Goal: Transaction & Acquisition: Obtain resource

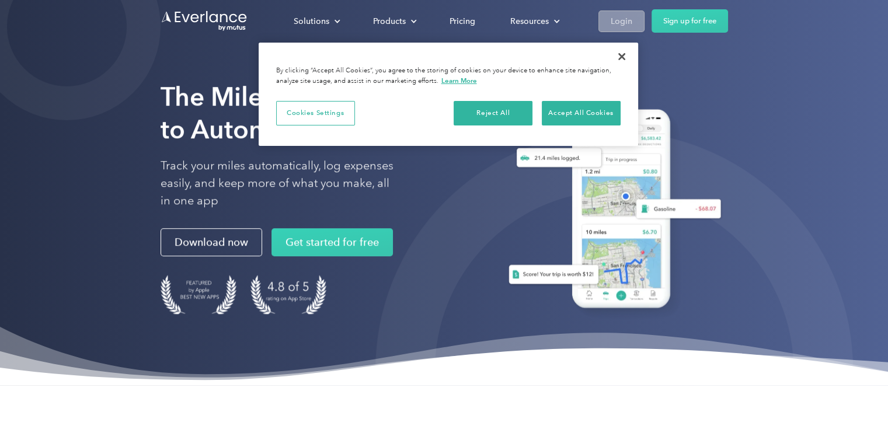
click at [617, 15] on div "Login" at bounding box center [622, 21] width 22 height 15
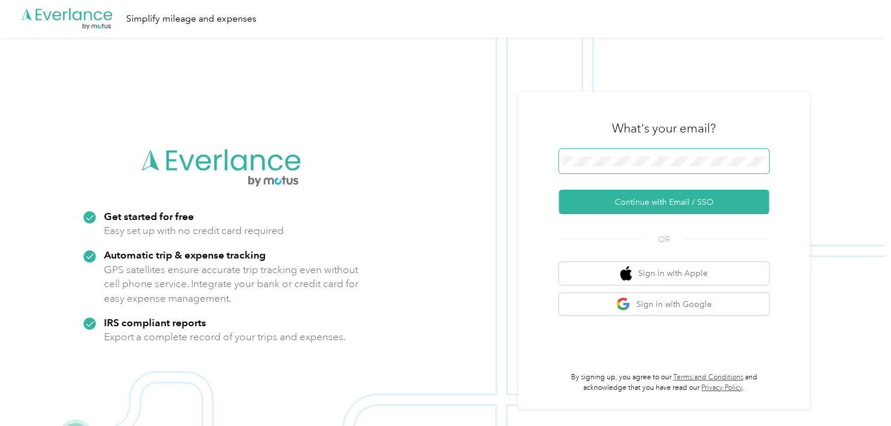
click at [618, 168] on span at bounding box center [664, 161] width 210 height 25
click at [623, 149] on span at bounding box center [664, 161] width 210 height 25
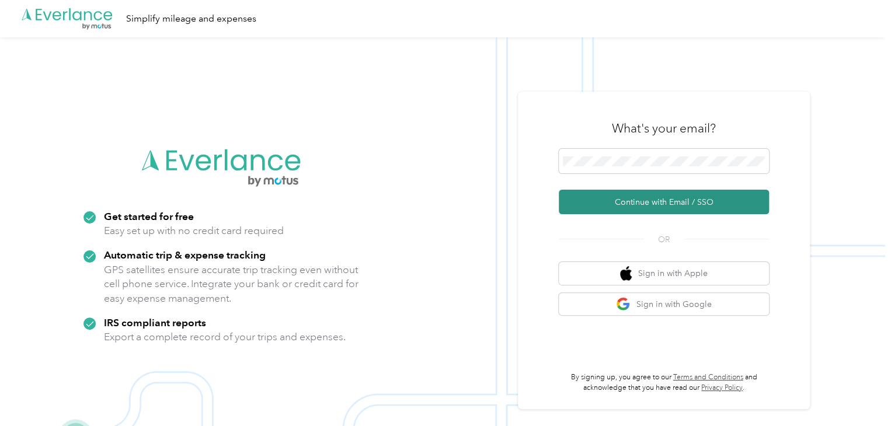
click at [652, 197] on button "Continue with Email / SSO" at bounding box center [664, 202] width 210 height 25
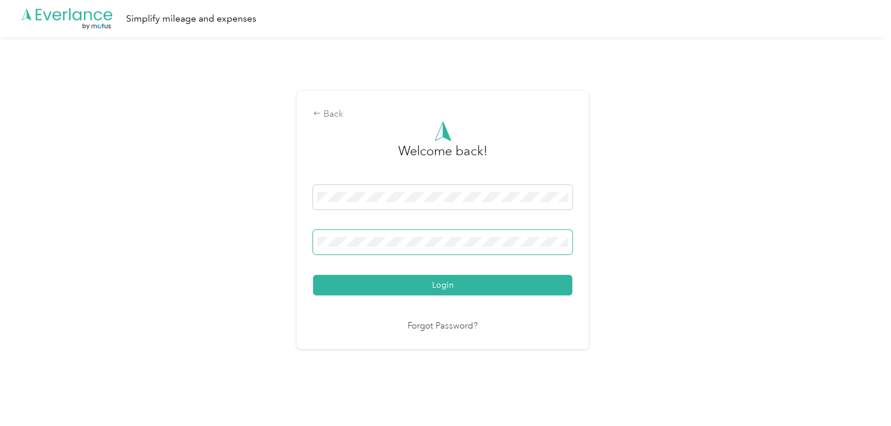
click at [313, 275] on button "Login" at bounding box center [442, 285] width 259 height 20
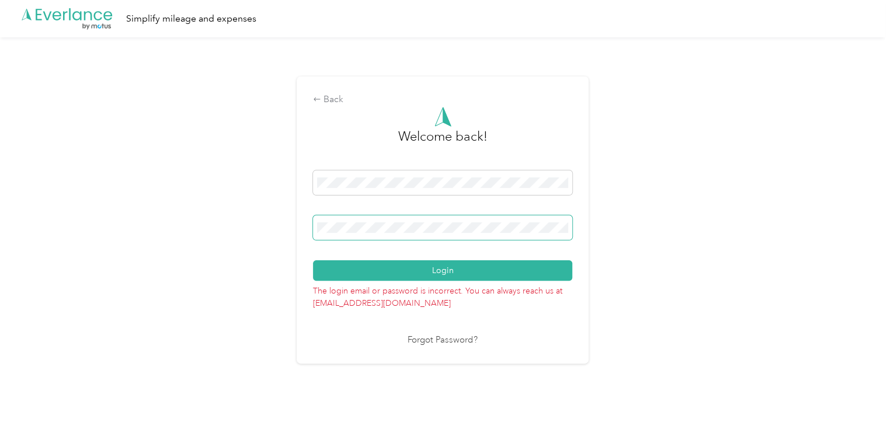
click at [313, 260] on button "Login" at bounding box center [442, 270] width 259 height 20
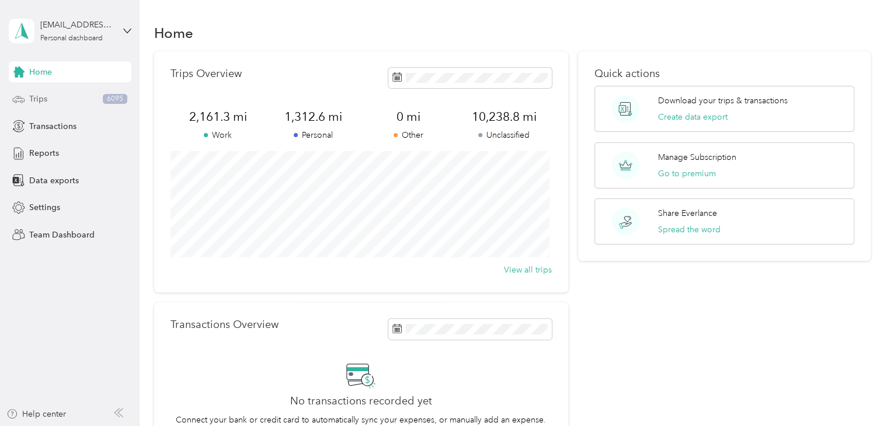
click at [47, 95] on div "Trips 6095" at bounding box center [70, 99] width 123 height 21
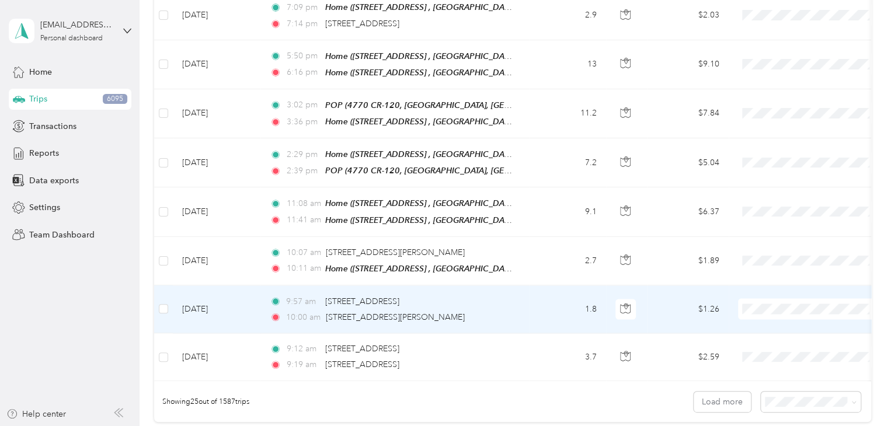
scroll to position [1041, 0]
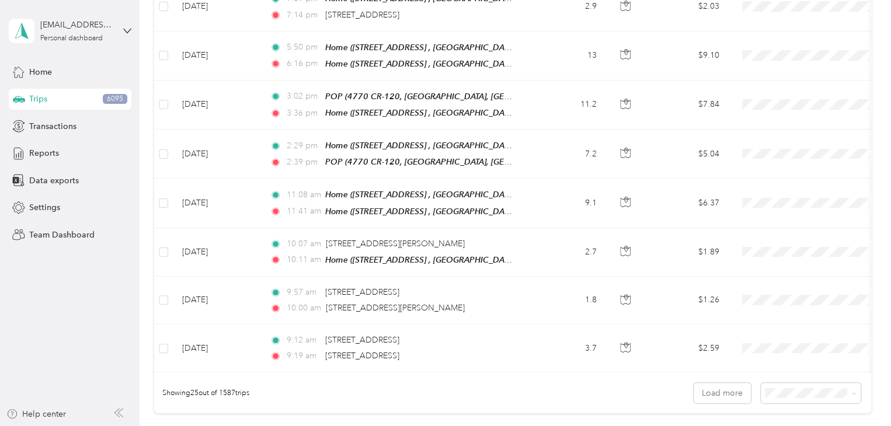
click at [796, 361] on li "100 per load" at bounding box center [808, 360] width 100 height 20
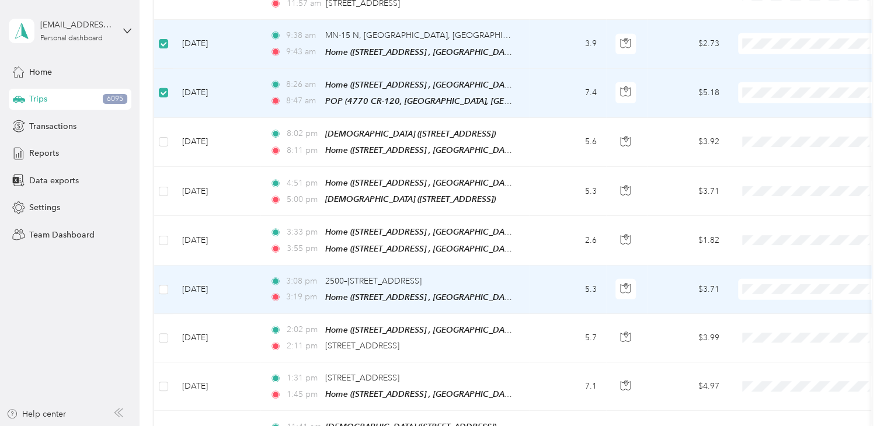
scroll to position [1785, 0]
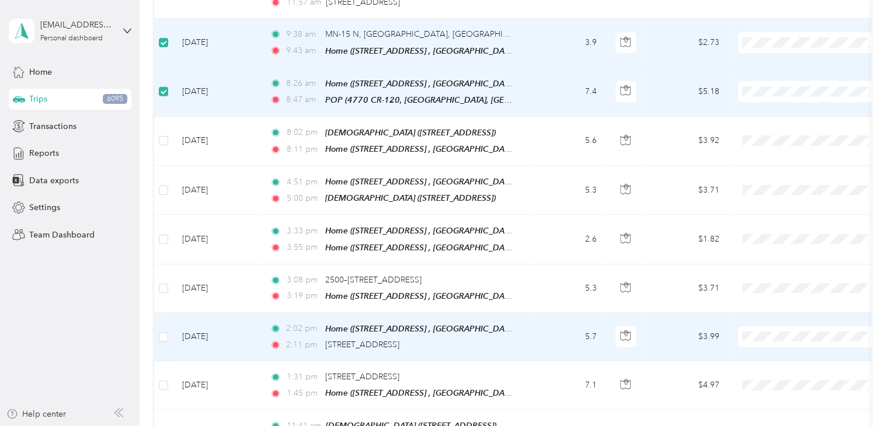
click at [163, 313] on td at bounding box center [163, 337] width 19 height 48
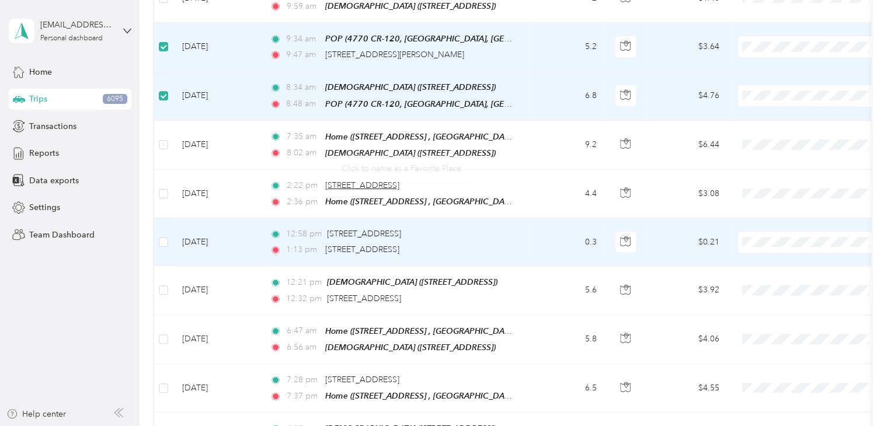
scroll to position [2928, 0]
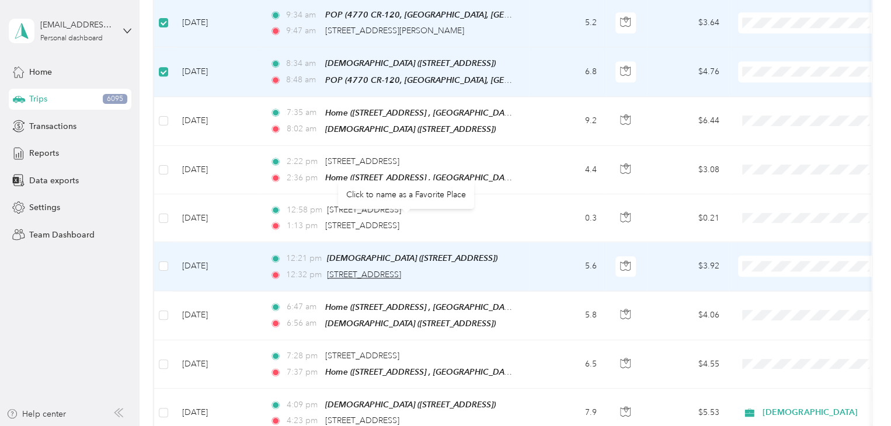
click at [374, 270] on span "[STREET_ADDRESS]" at bounding box center [364, 275] width 74 height 10
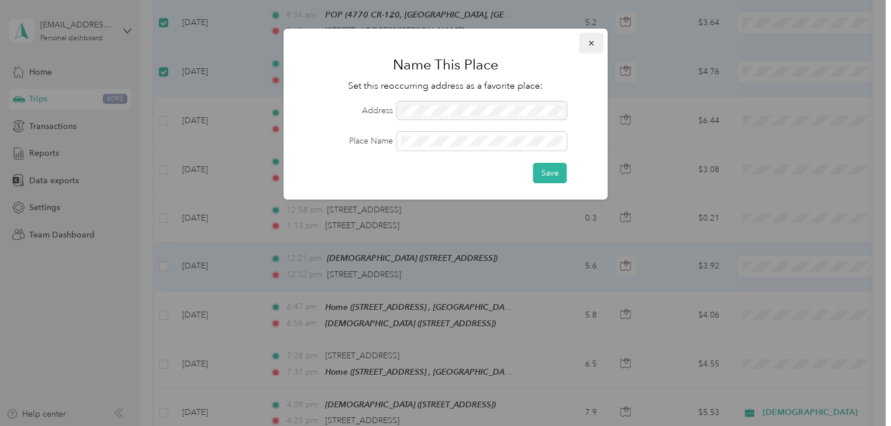
click at [594, 43] on icon "button" at bounding box center [591, 43] width 8 height 8
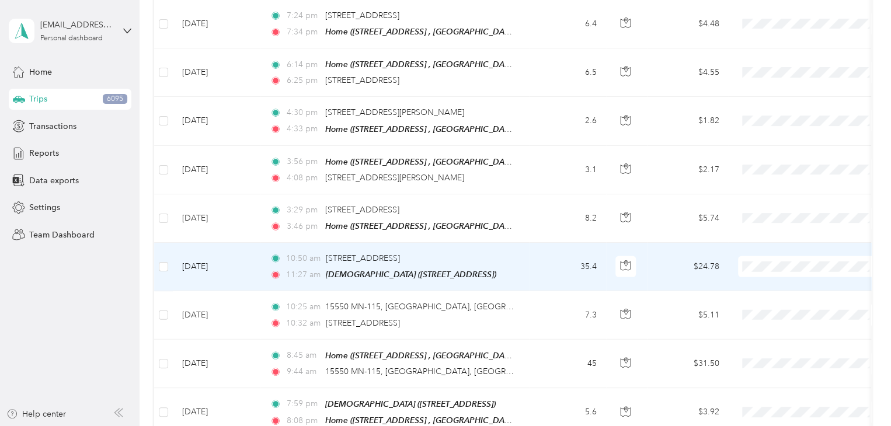
scroll to position [3850, 0]
click at [492, 253] on div "10:50 am [STREET_ADDRESS] 11:[GEOGRAPHIC_DATA] ([STREET_ADDRESS] , [GEOGRAPHIC_…" at bounding box center [392, 267] width 245 height 29
click at [168, 243] on td at bounding box center [163, 267] width 19 height 48
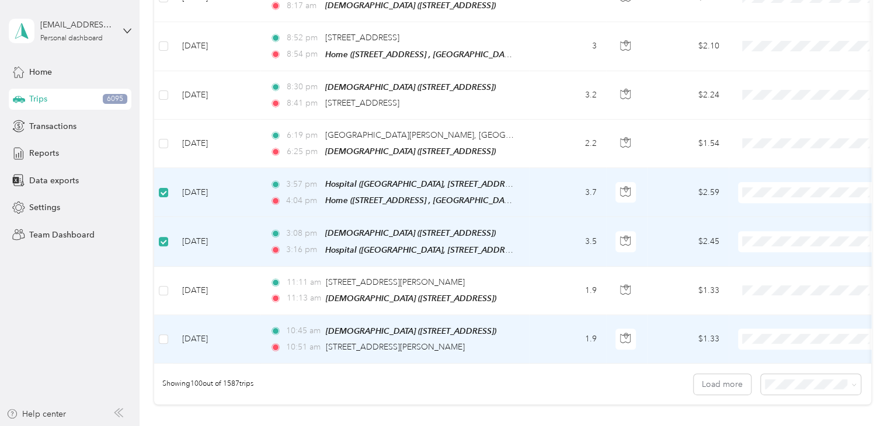
scroll to position [4706, 0]
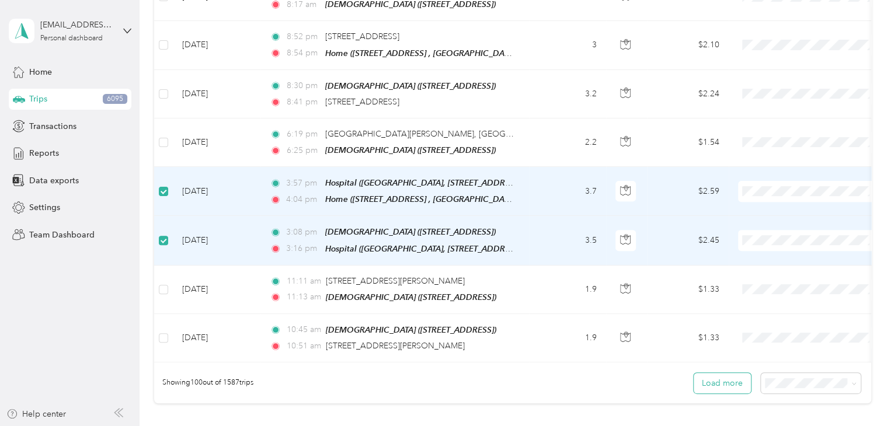
click at [734, 373] on button "Load more" at bounding box center [721, 383] width 57 height 20
click at [716, 373] on button "Load more" at bounding box center [721, 383] width 57 height 20
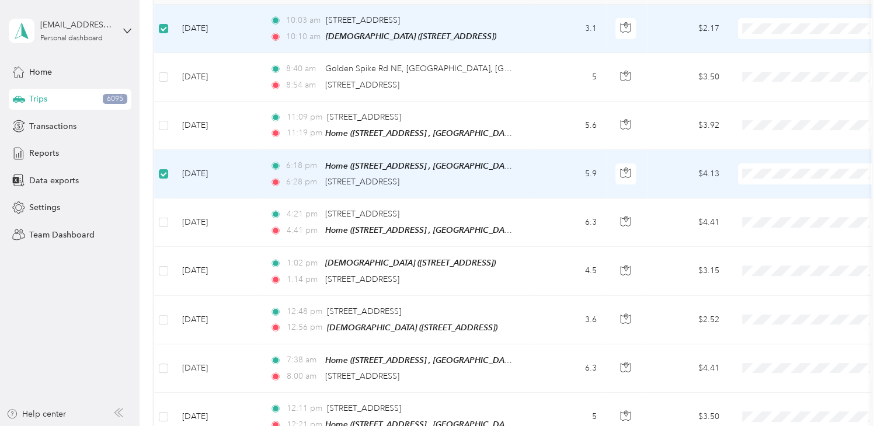
scroll to position [0, 0]
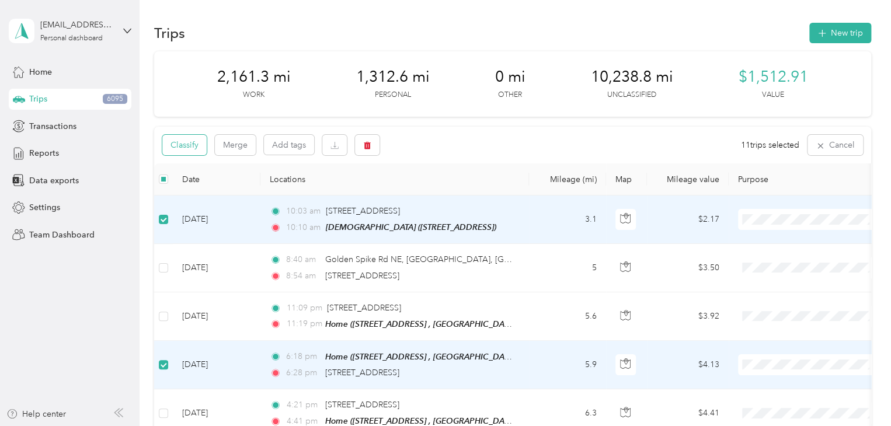
click at [178, 148] on button "Classify" at bounding box center [184, 145] width 44 height 20
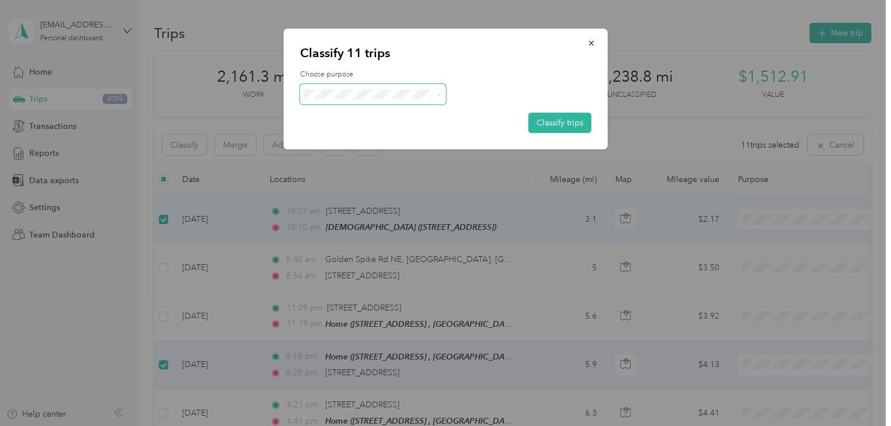
click at [436, 95] on icon at bounding box center [438, 94] width 5 height 5
click at [368, 154] on span "[DEMOGRAPHIC_DATA]" at bounding box center [383, 150] width 109 height 12
click at [562, 120] on button "Classify trips" at bounding box center [559, 123] width 63 height 20
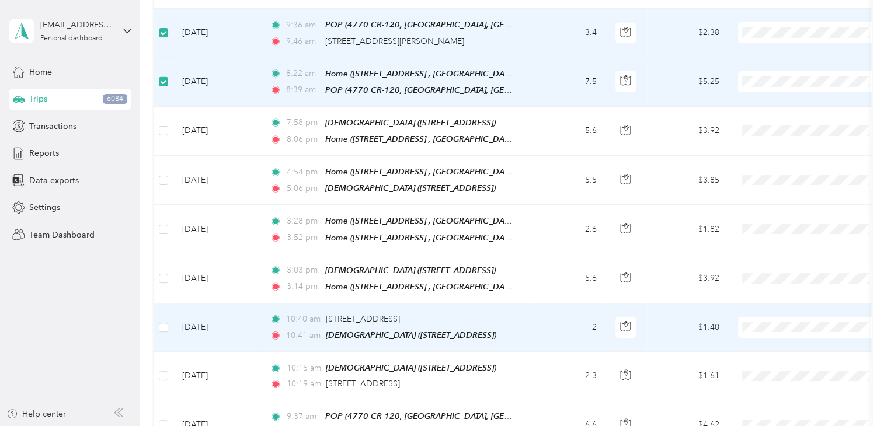
scroll to position [6473, 0]
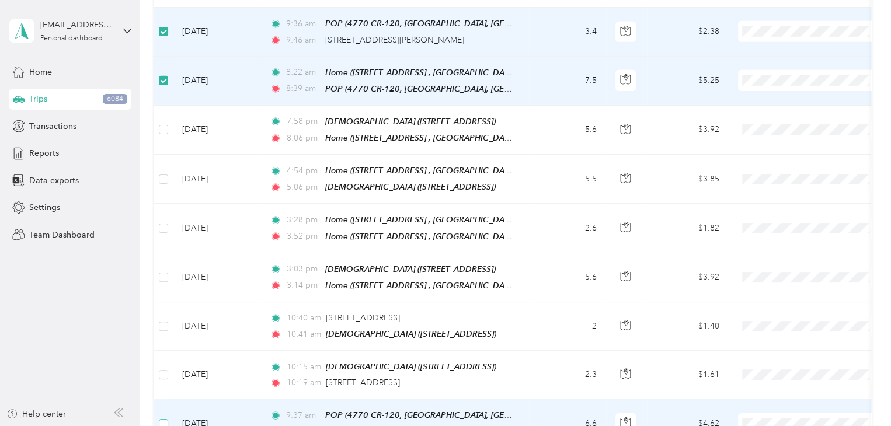
click at [159, 417] on label at bounding box center [163, 423] width 9 height 13
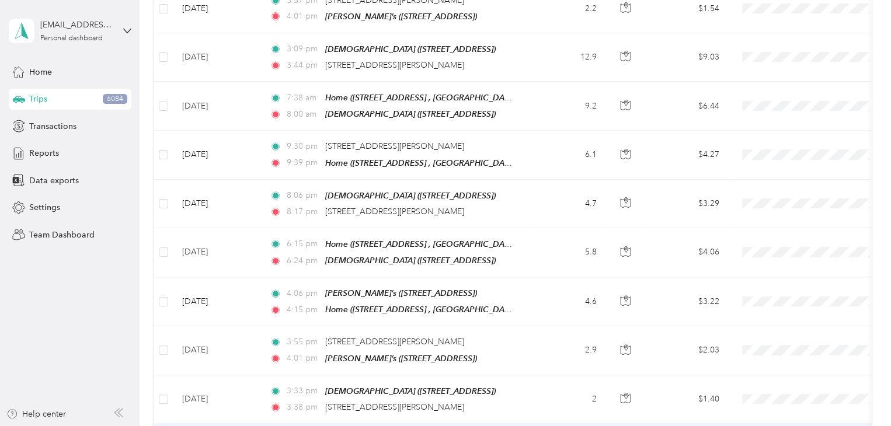
scroll to position [7136, 0]
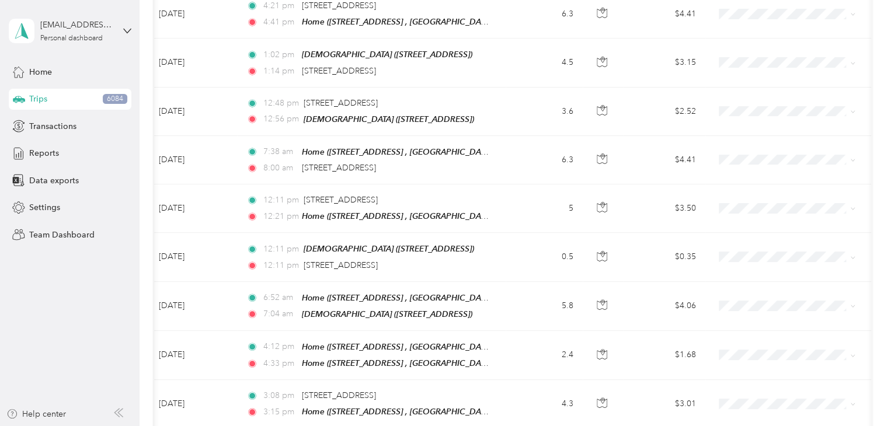
scroll to position [0, 0]
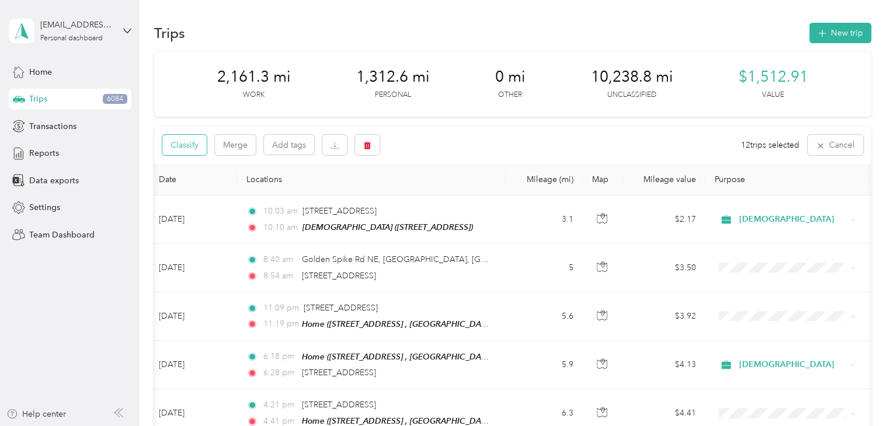
click at [190, 147] on button "Classify" at bounding box center [184, 145] width 44 height 20
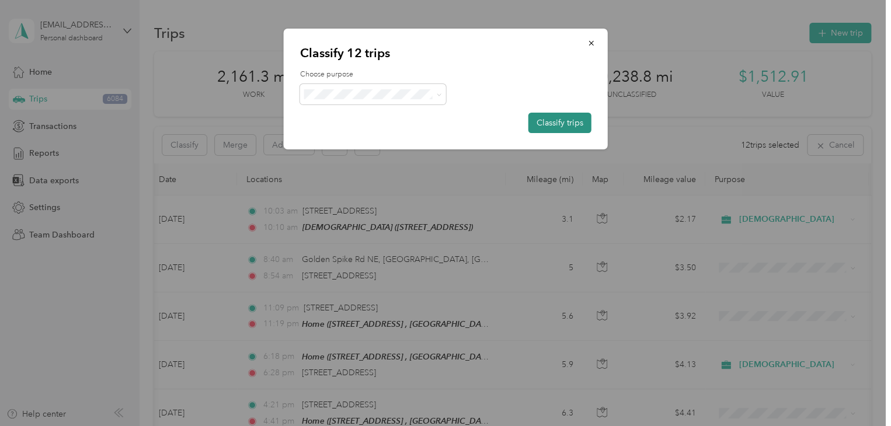
click at [555, 132] on button "Classify trips" at bounding box center [559, 123] width 63 height 20
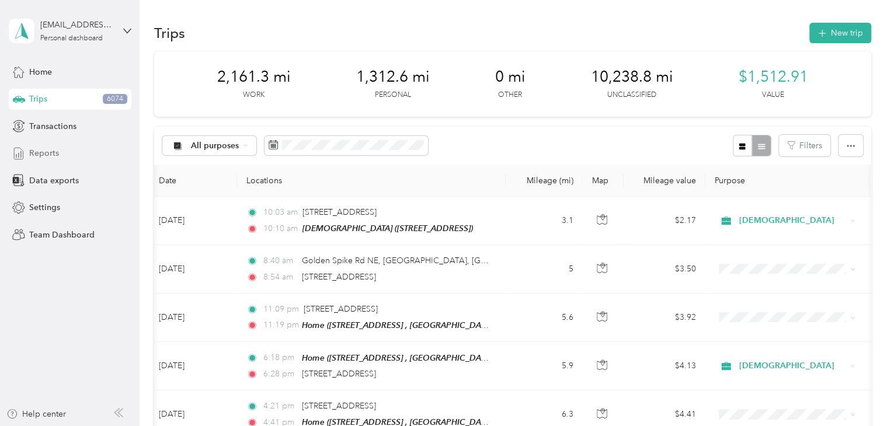
click at [46, 152] on span "Reports" at bounding box center [44, 153] width 30 height 12
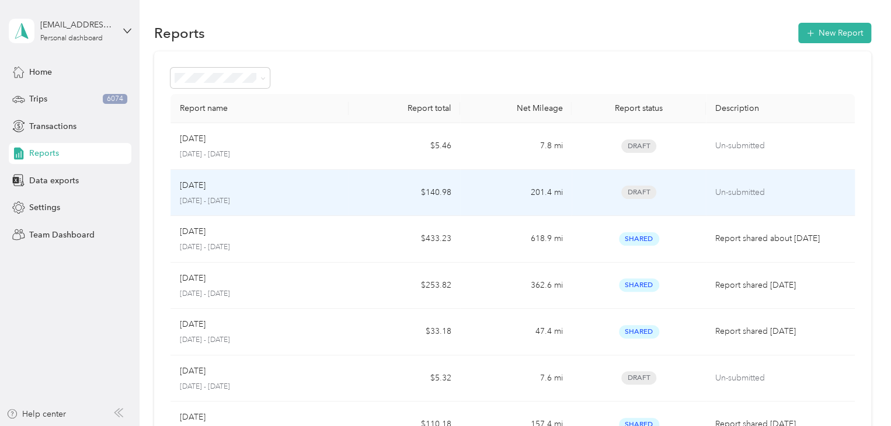
click at [218, 196] on p "[DATE] - [DATE]" at bounding box center [260, 201] width 160 height 11
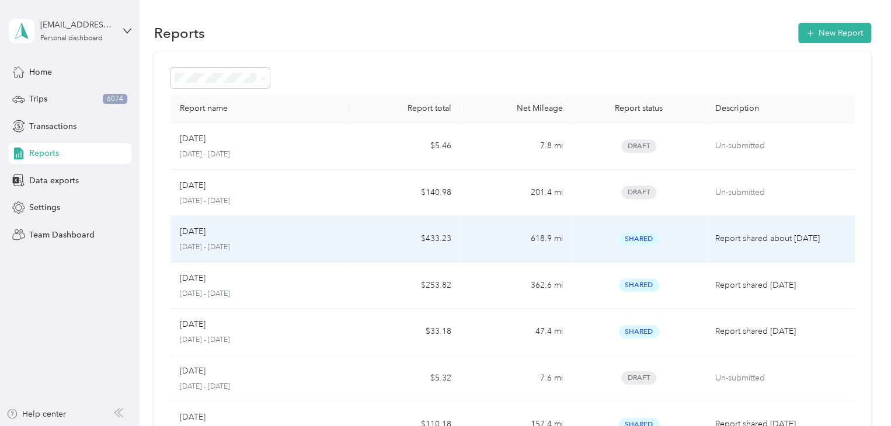
click at [226, 237] on div "[DATE]" at bounding box center [260, 231] width 160 height 13
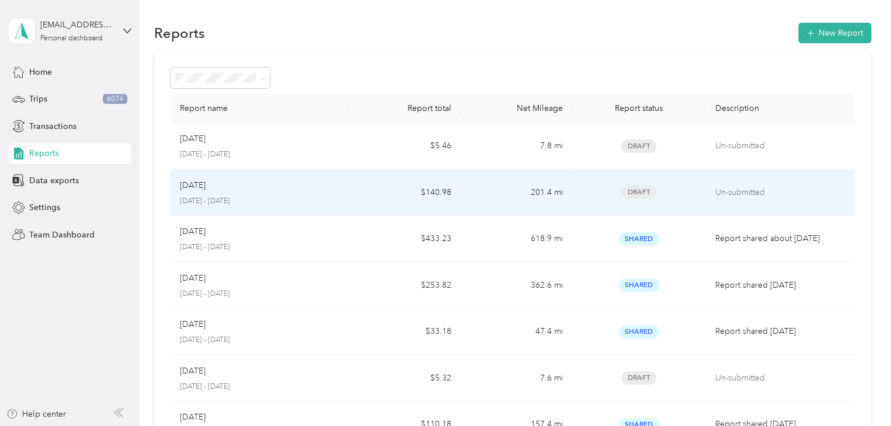
click at [218, 191] on div "Sep [DATE] - [DATE]" at bounding box center [260, 192] width 160 height 27
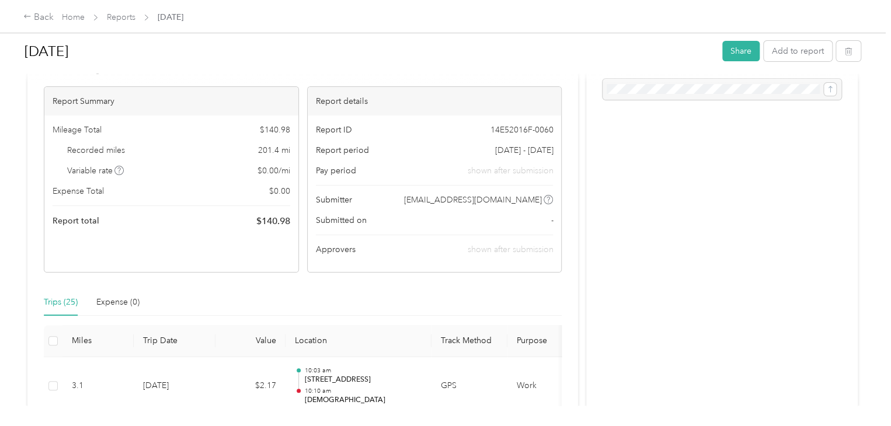
scroll to position [58, 0]
click at [730, 55] on button "Share" at bounding box center [740, 51] width 37 height 20
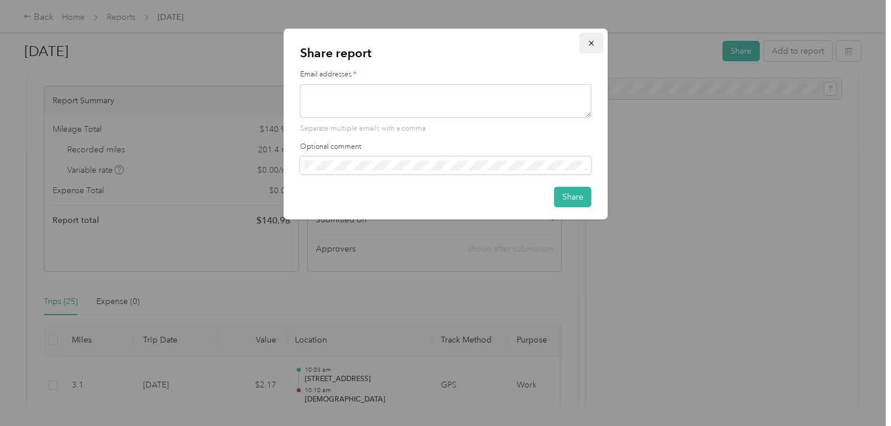
click at [595, 44] on icon "button" at bounding box center [591, 43] width 8 height 8
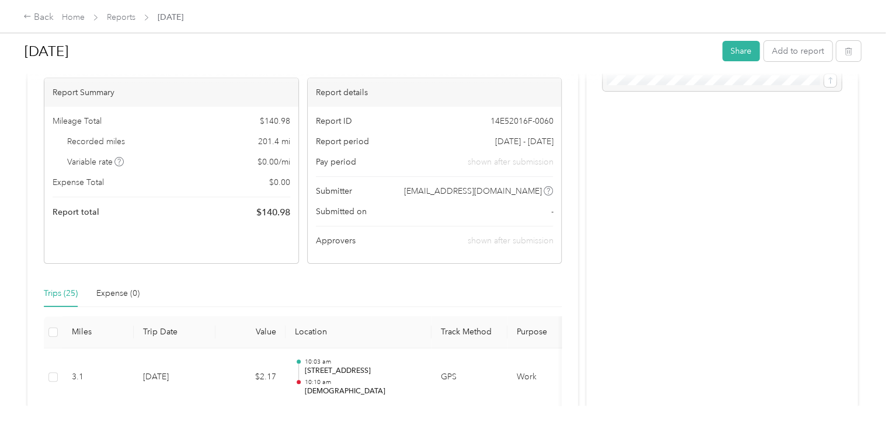
scroll to position [0, 0]
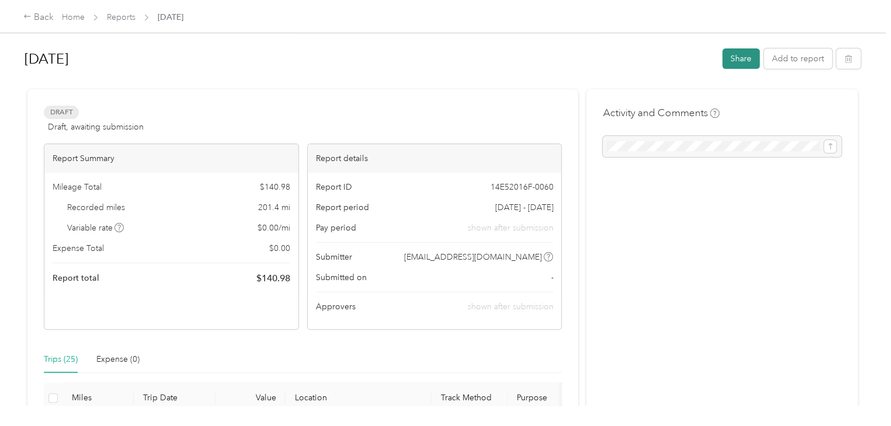
click at [736, 68] on button "Share" at bounding box center [740, 58] width 37 height 20
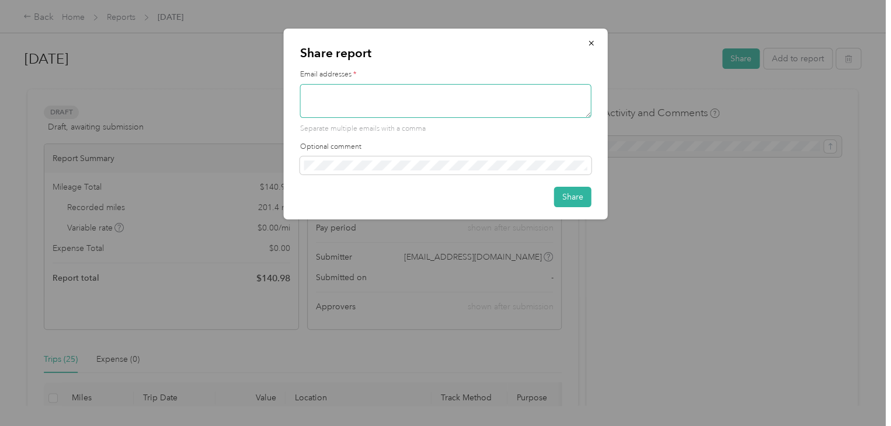
click at [430, 93] on textarea at bounding box center [445, 101] width 291 height 34
type textarea "[EMAIL_ADDRESS][DOMAIN_NAME]"
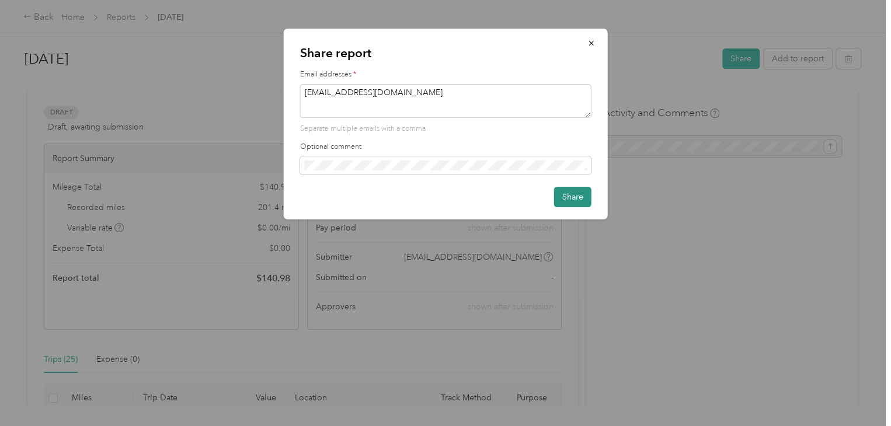
click at [566, 200] on button "Share" at bounding box center [572, 197] width 37 height 20
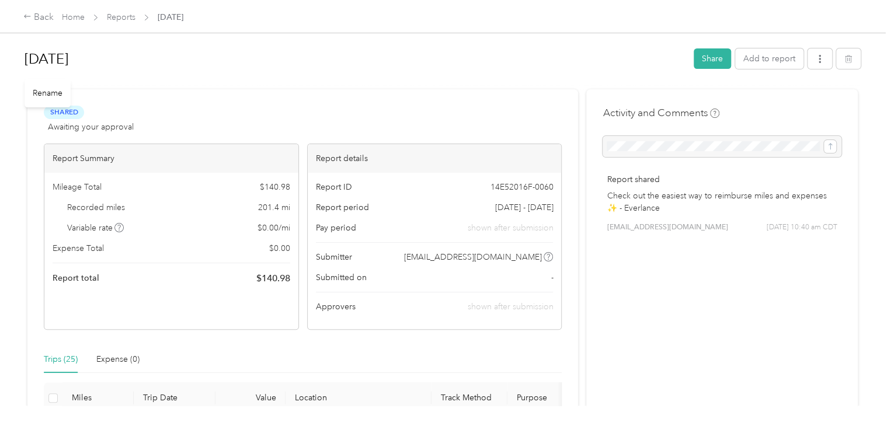
click at [556, 71] on h1 "[DATE]" at bounding box center [355, 59] width 661 height 28
click at [817, 65] on button "button" at bounding box center [819, 58] width 25 height 20
click at [793, 101] on span "Download" at bounding box center [783, 101] width 39 height 12
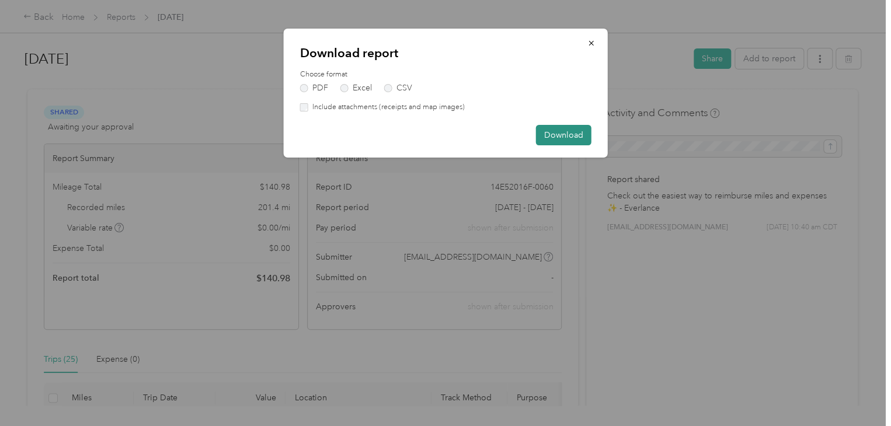
click at [569, 126] on button "Download" at bounding box center [563, 135] width 55 height 20
